Goal: Communication & Community: Answer question/provide support

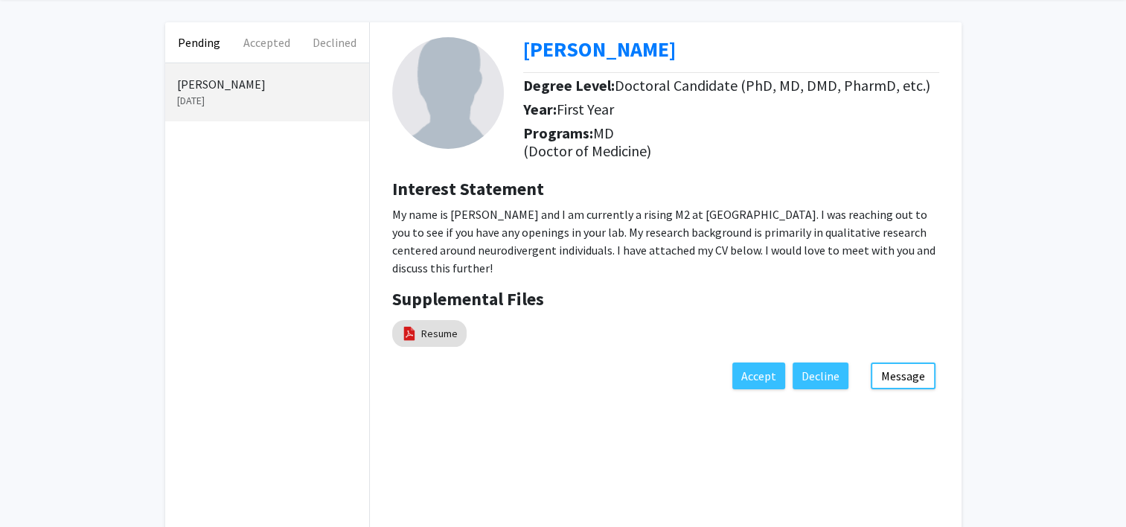
scroll to position [74, 0]
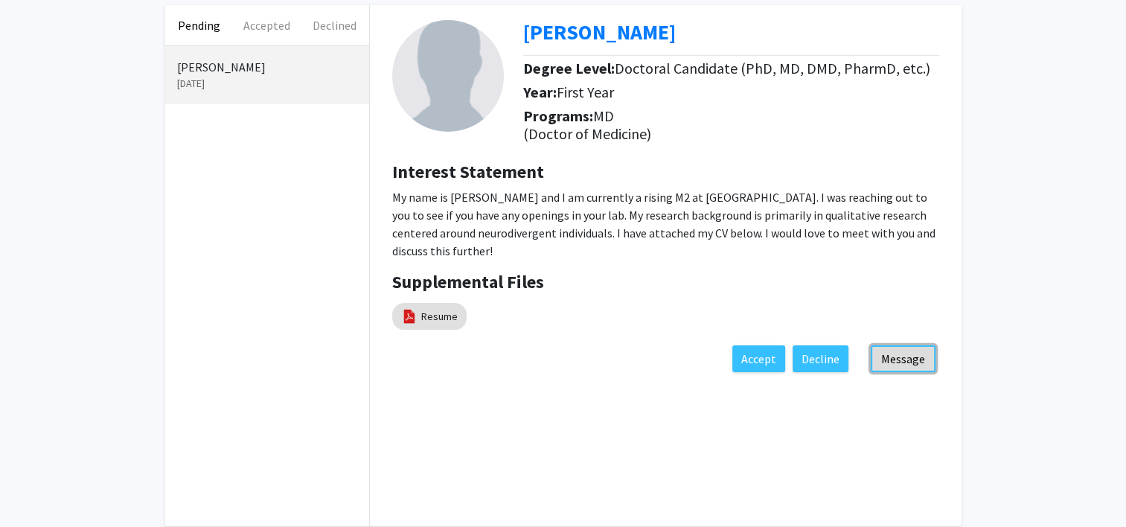
click at [908, 355] on button "Message" at bounding box center [903, 358] width 65 height 27
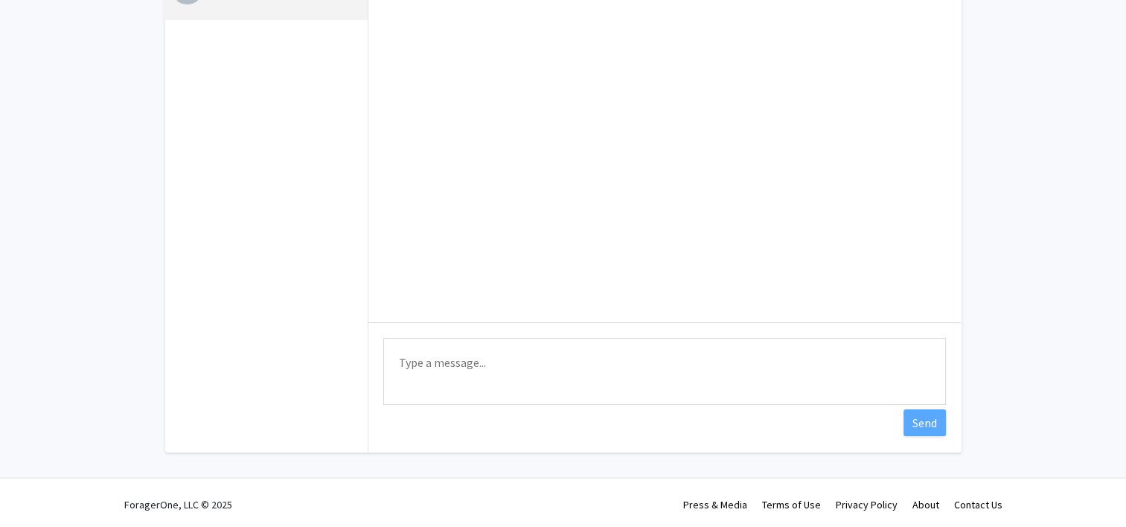
scroll to position [152, 0]
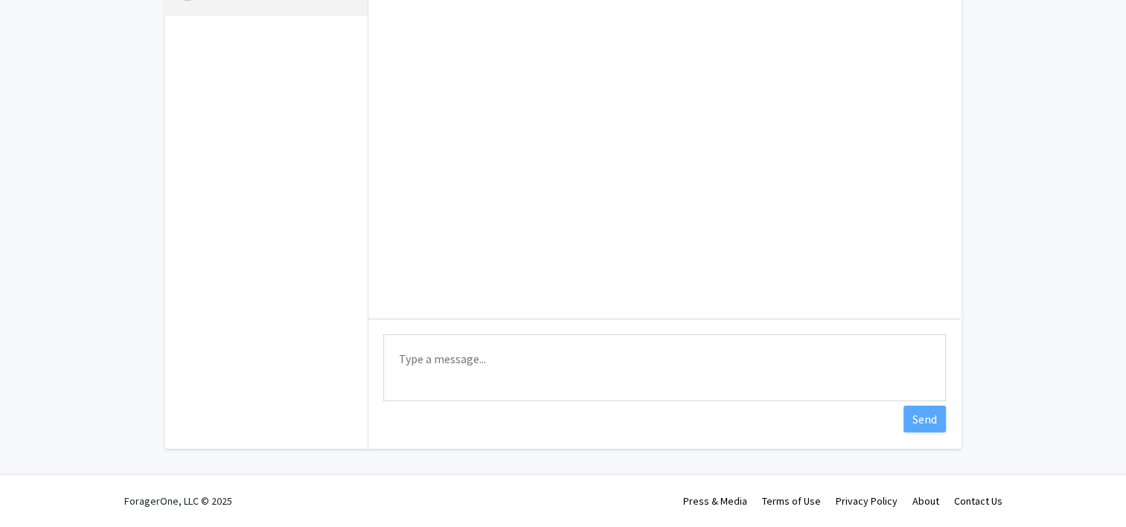
click at [604, 360] on textarea "Type a message" at bounding box center [664, 367] width 563 height 67
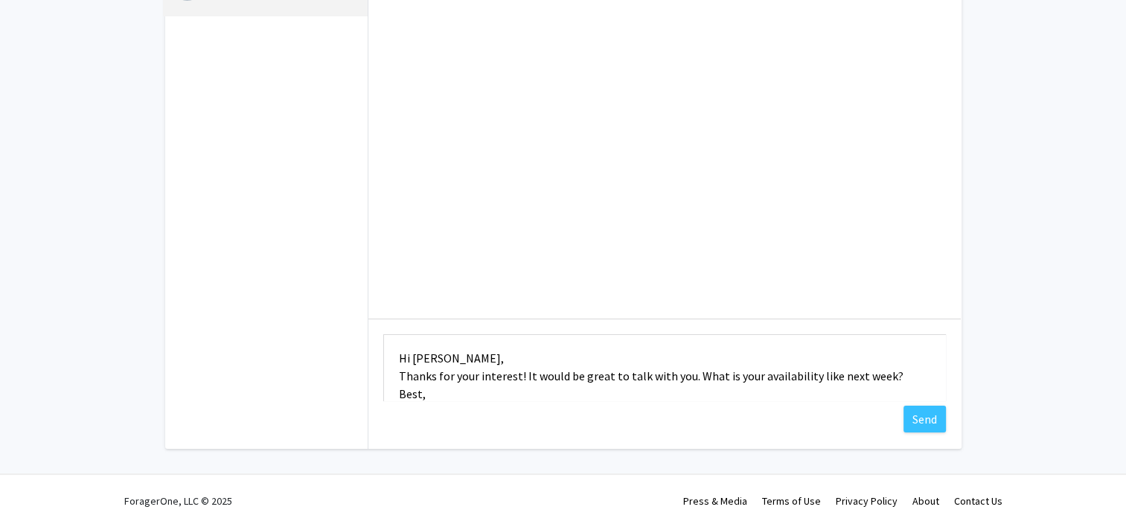
scroll to position [19, 0]
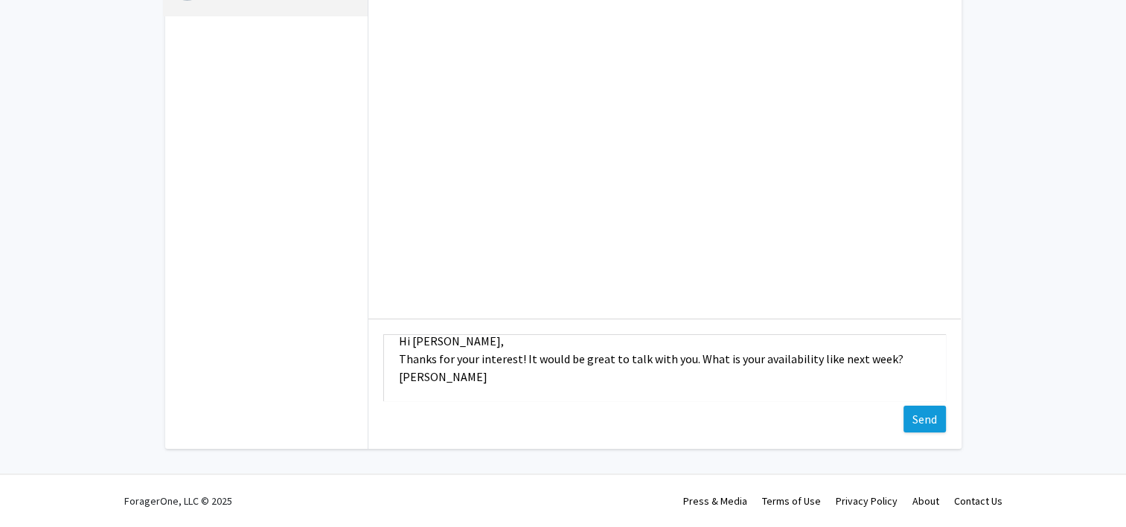
type textarea "Hi [PERSON_NAME], Thanks for your interest! It would be great to talk with you.…"
click at [933, 421] on button "Send" at bounding box center [925, 419] width 42 height 27
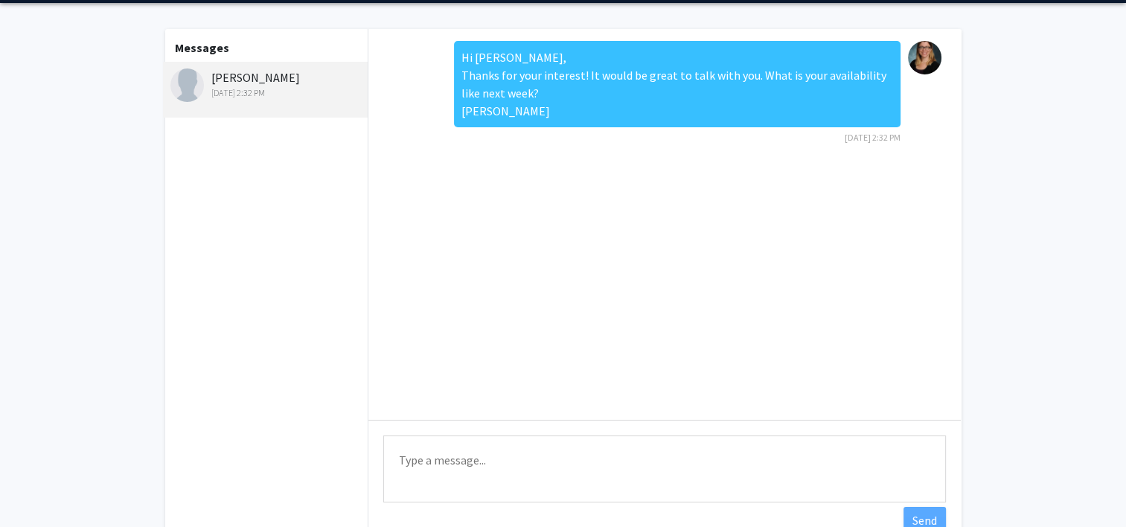
scroll to position [0, 0]
